Goal: Find specific page/section: Find specific page/section

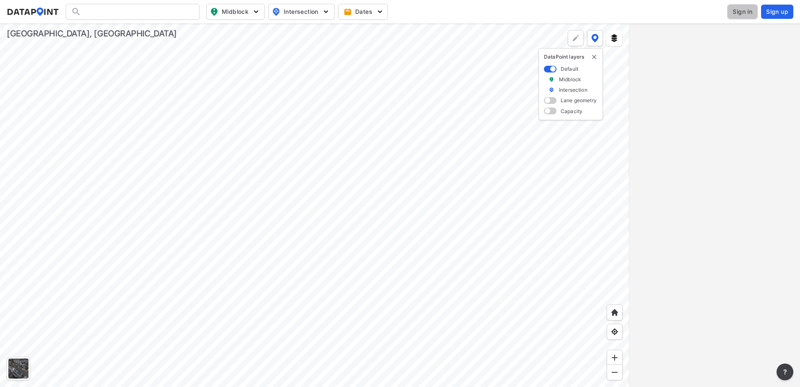
click at [743, 14] on span "Sign in" at bounding box center [743, 12] width 20 height 8
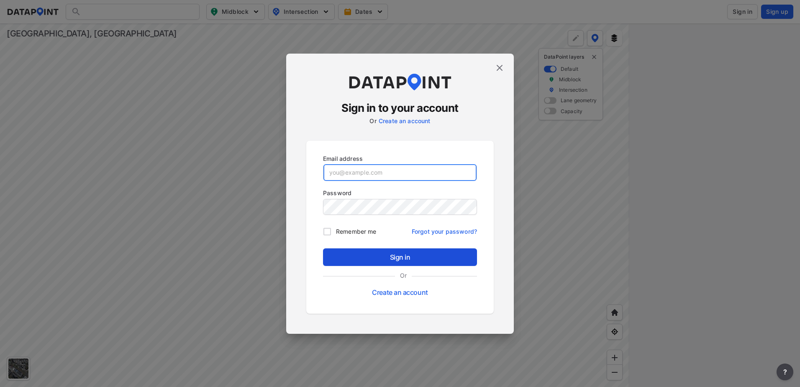
type input "[EMAIL_ADDRESS][DOMAIN_NAME]"
click at [416, 262] on button "Sign in" at bounding box center [400, 257] width 154 height 18
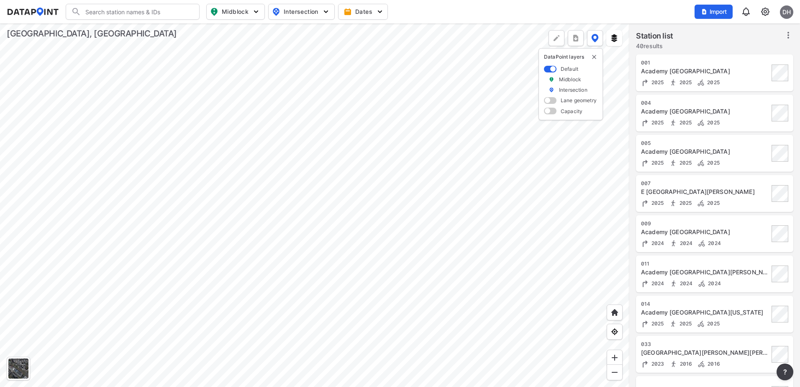
click at [278, 230] on div at bounding box center [314, 204] width 629 height 363
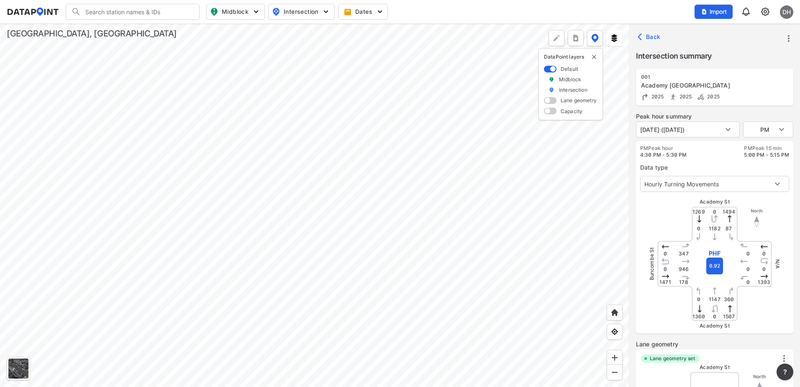
type input "5351"
click at [784, 43] on icon "more" at bounding box center [789, 38] width 10 height 10
click at [758, 41] on li "View all details" at bounding box center [753, 38] width 80 height 15
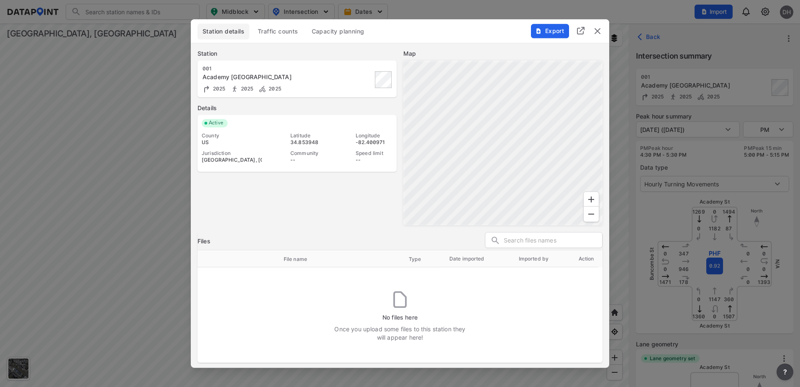
click at [296, 33] on span "Traffic counts" at bounding box center [278, 31] width 41 height 8
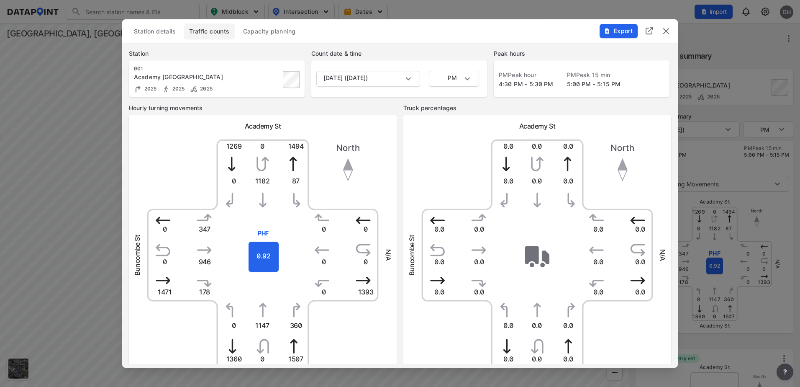
click at [169, 32] on span "Station details" at bounding box center [155, 31] width 42 height 8
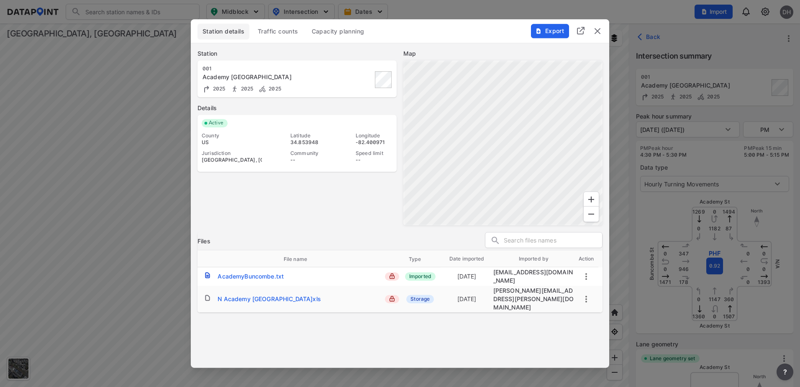
click at [280, 30] on span "Traffic counts" at bounding box center [278, 31] width 41 height 8
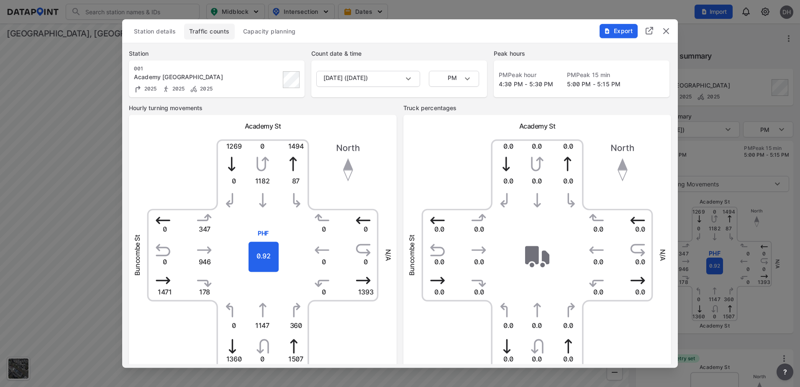
click at [665, 30] on img "delete" at bounding box center [666, 31] width 10 height 10
